Goal: Contribute content

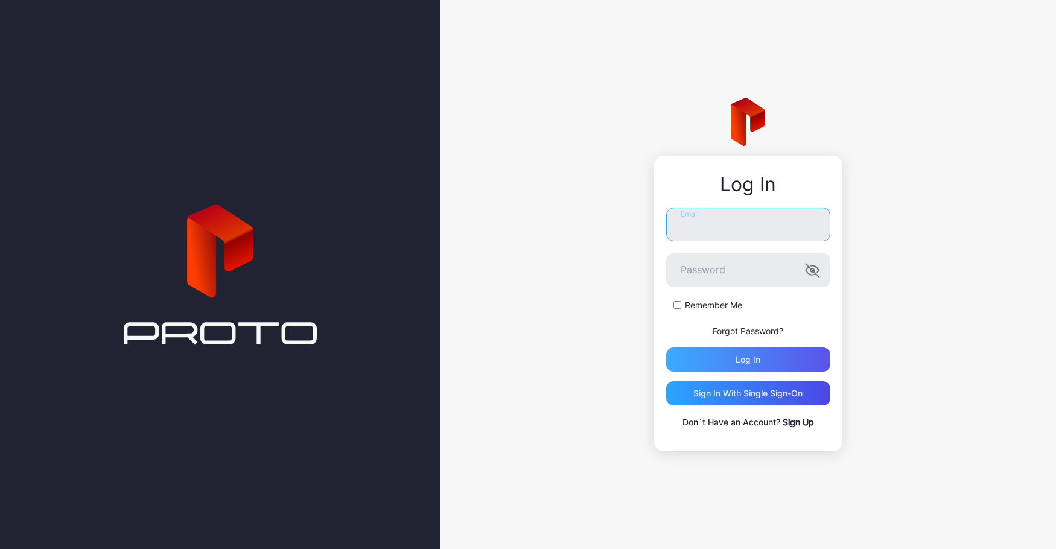
type input "**********"
click at [814, 354] on div "Log in" at bounding box center [748, 359] width 164 height 24
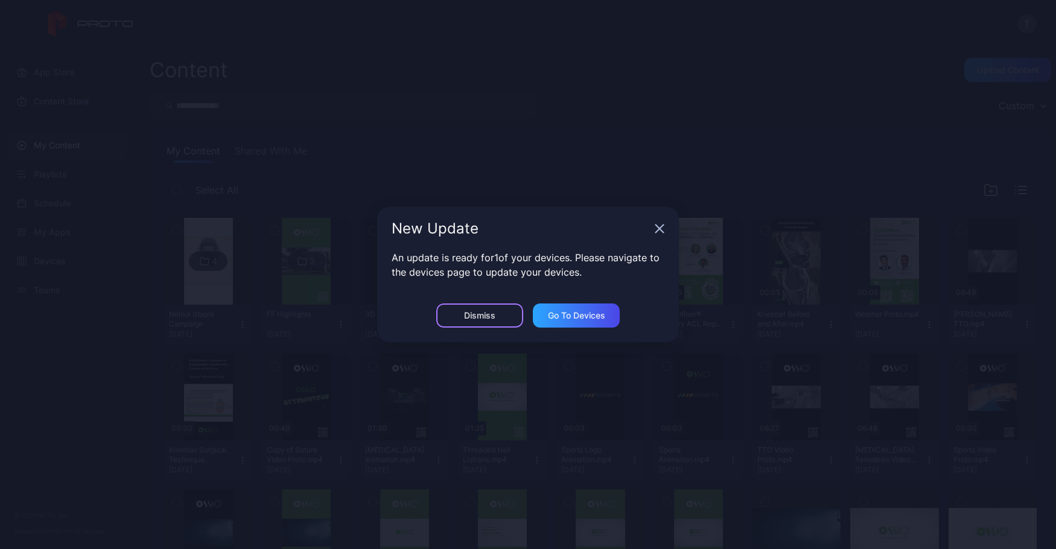
click at [493, 315] on div "Dismiss" at bounding box center [479, 316] width 31 height 10
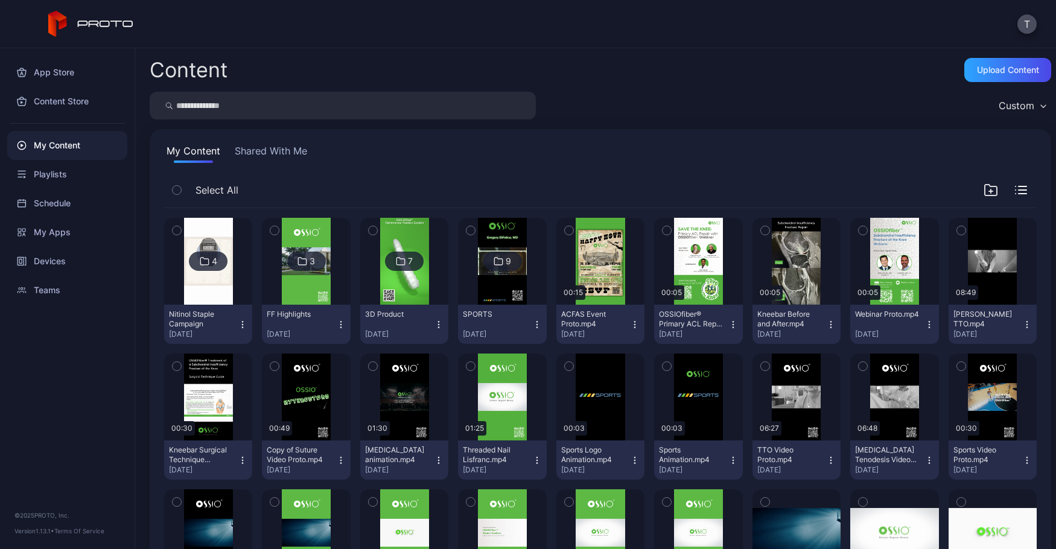
click at [431, 309] on div "3D Product" at bounding box center [398, 314] width 66 height 10
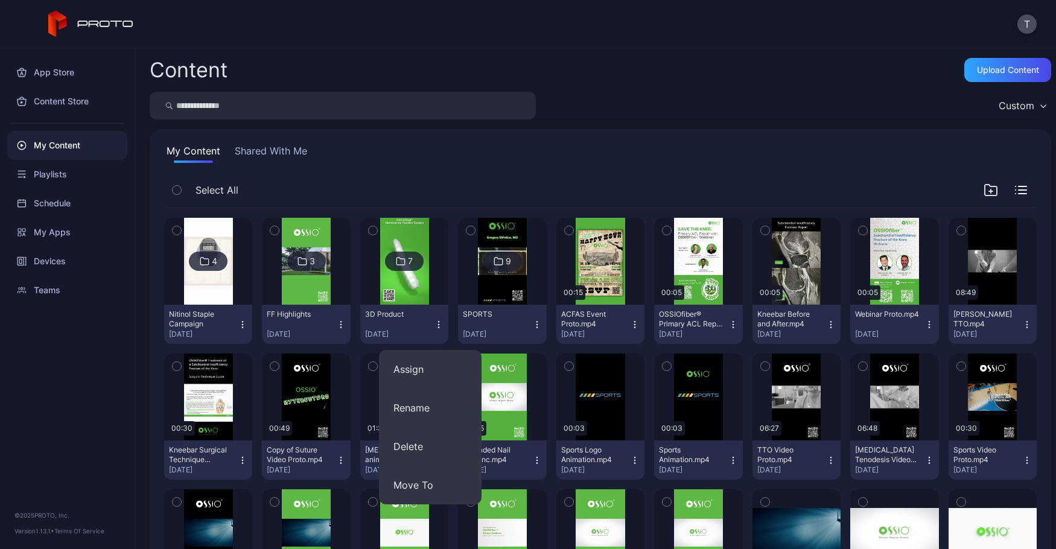
click at [417, 261] on div "7" at bounding box center [404, 261] width 39 height 19
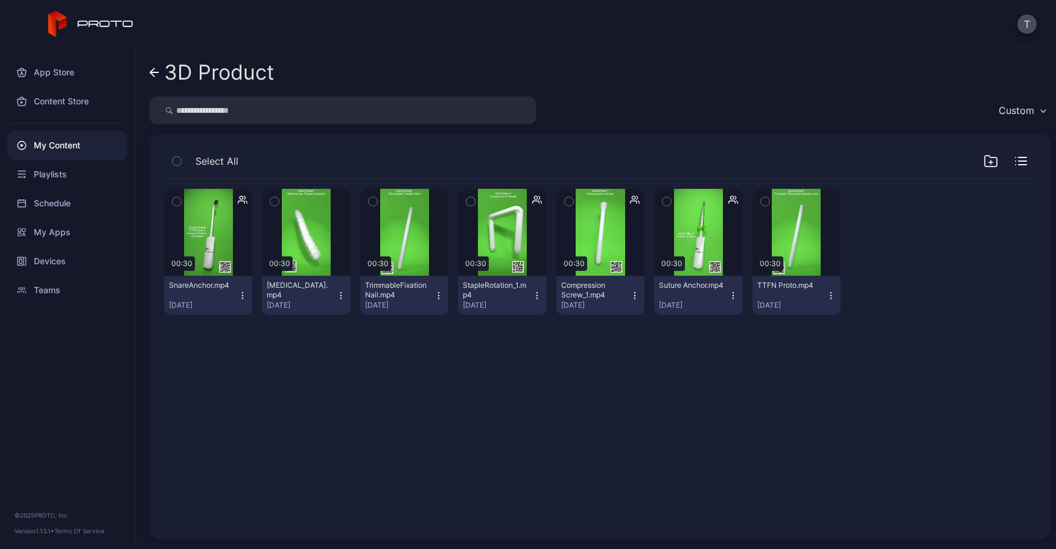
click at [968, 157] on div "Select All" at bounding box center [600, 163] width 872 height 31
click at [990, 160] on icon "button" at bounding box center [990, 162] width 0 height 4
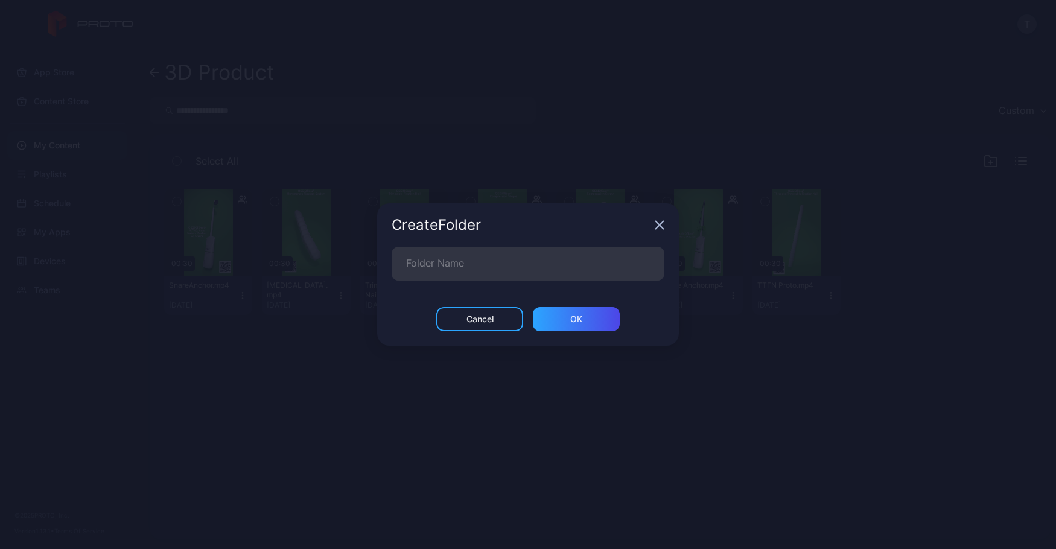
click at [657, 221] on icon "button" at bounding box center [659, 225] width 10 height 10
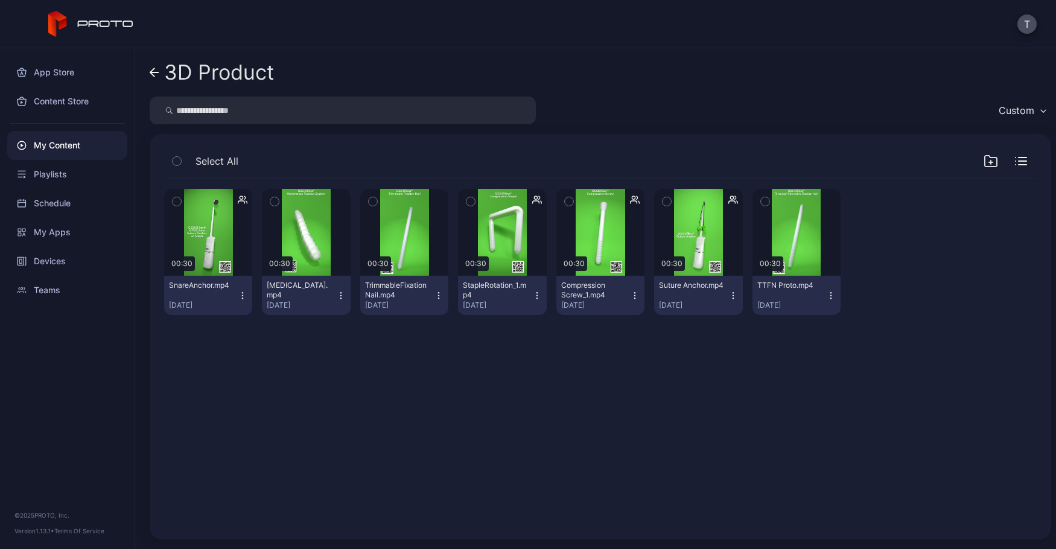
click at [59, 151] on div "My Content" at bounding box center [67, 145] width 120 height 29
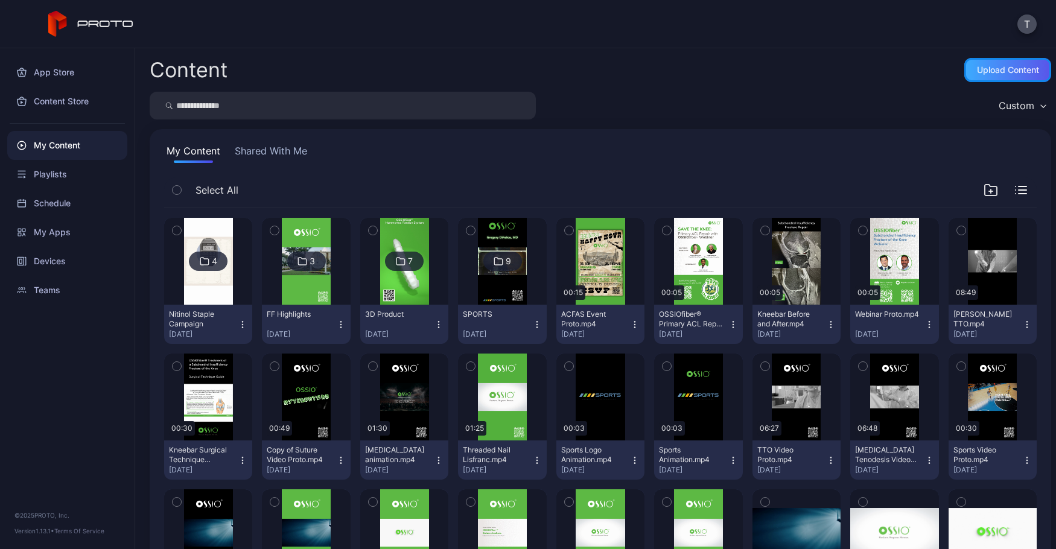
click at [1012, 68] on div "Upload Content" at bounding box center [1008, 70] width 62 height 10
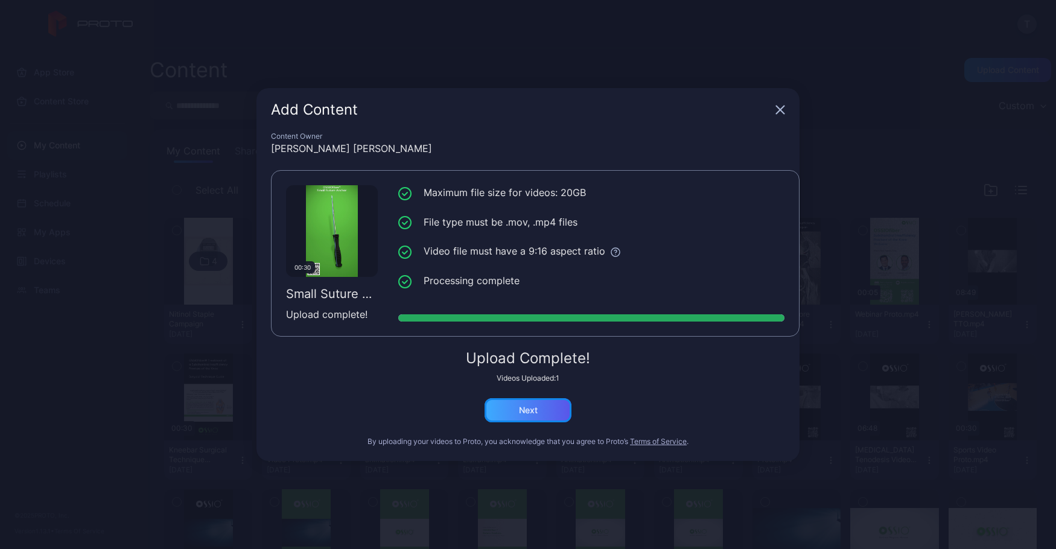
click at [552, 414] on div "Next" at bounding box center [527, 410] width 87 height 24
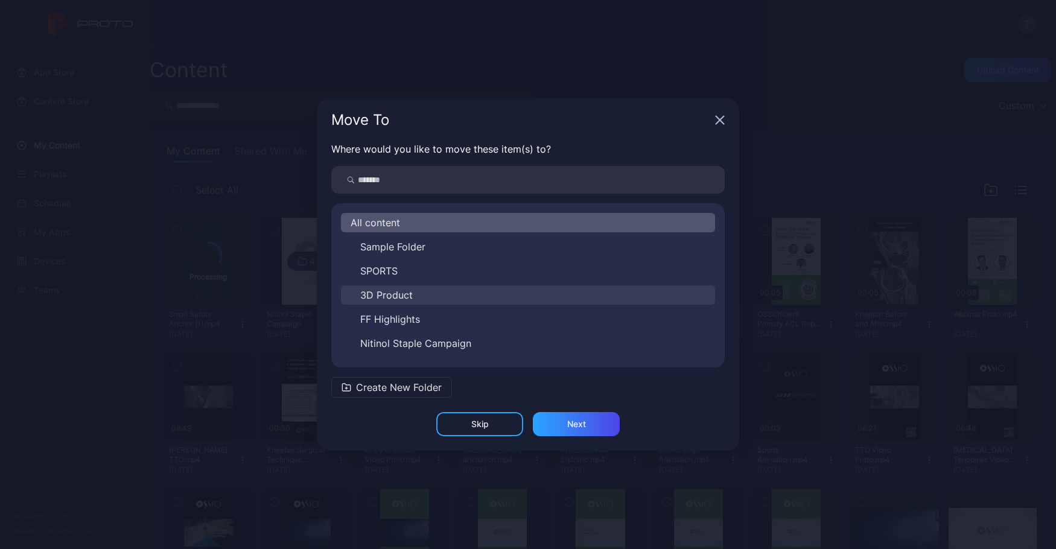
click at [435, 297] on button "3D Product" at bounding box center [528, 294] width 374 height 19
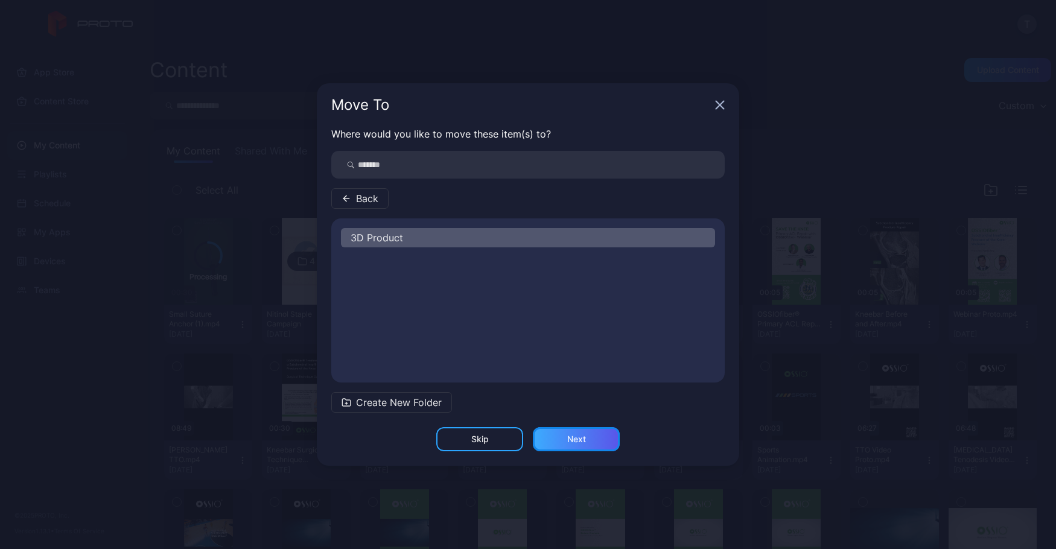
click at [568, 444] on div "Next" at bounding box center [576, 439] width 87 height 24
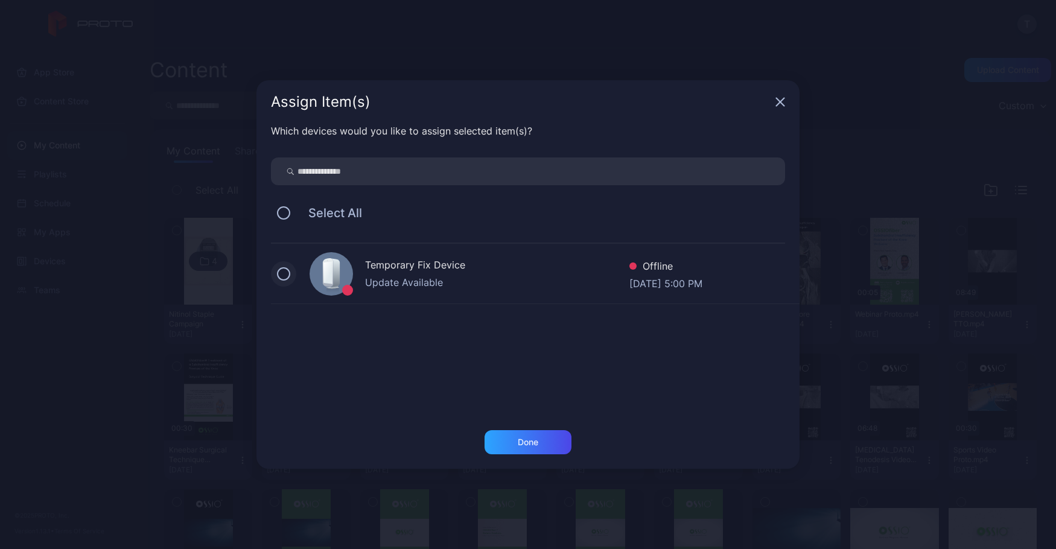
click at [285, 276] on button at bounding box center [283, 273] width 13 height 13
click at [523, 451] on div "Done" at bounding box center [527, 442] width 87 height 24
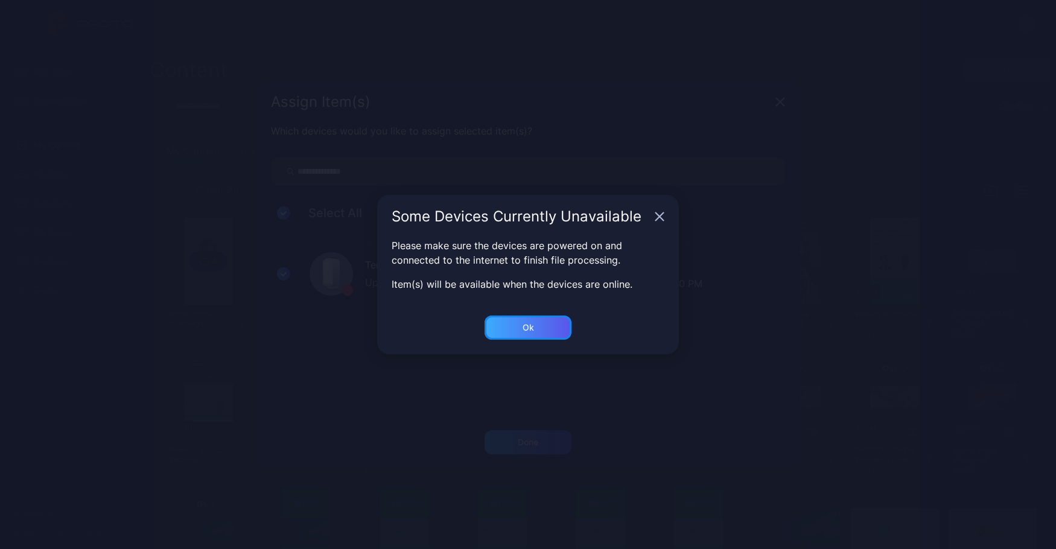
click at [525, 327] on div "Ok" at bounding box center [527, 328] width 11 height 10
